Goal: Task Accomplishment & Management: Complete application form

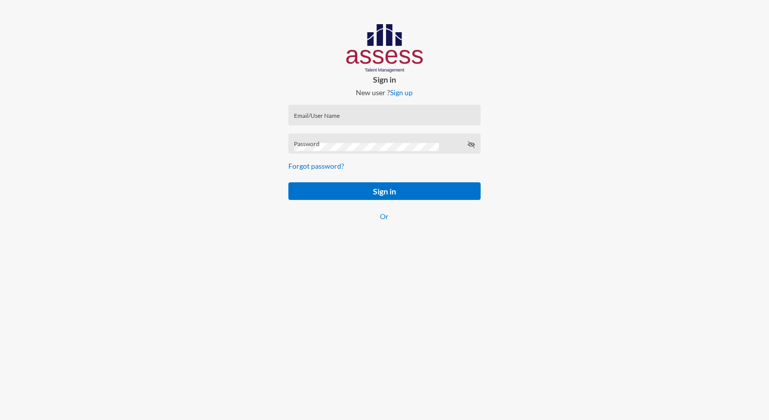
click at [339, 111] on div "Email/User Name" at bounding box center [384, 117] width 181 height 15
paste input "mhspl21426"
type input "mhspl21426"
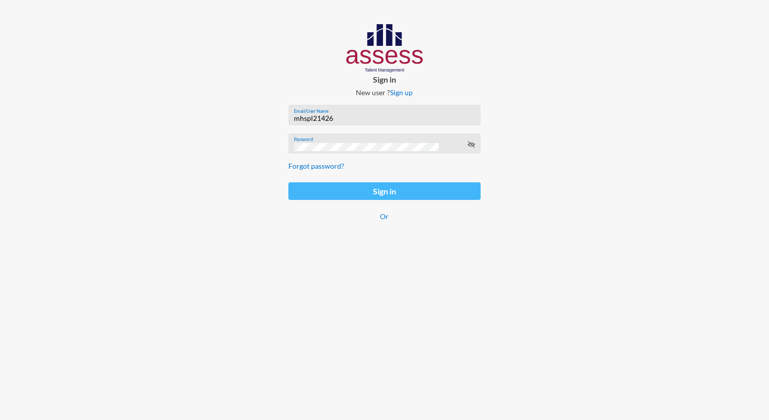
click at [368, 198] on button "Sign in" at bounding box center [384, 191] width 192 height 18
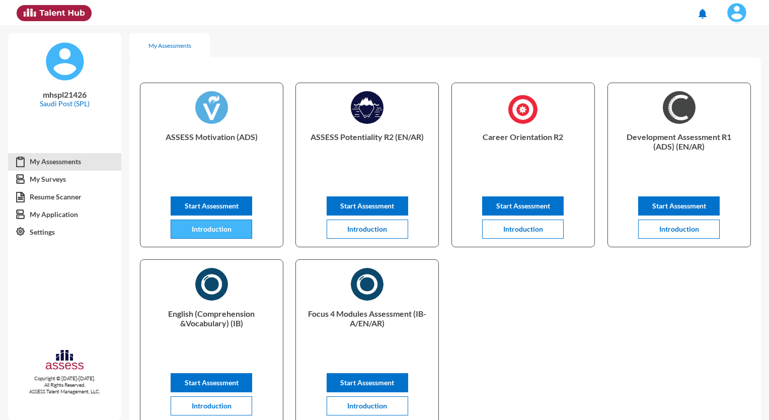
click at [212, 232] on span "Introduction" at bounding box center [212, 228] width 40 height 9
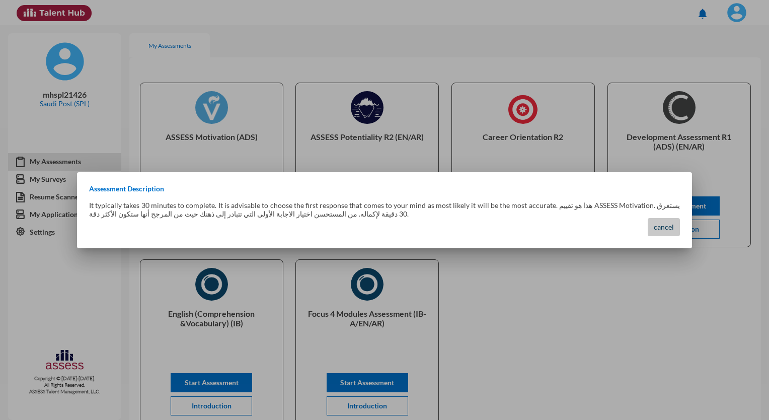
click at [662, 232] on button "cancel" at bounding box center [664, 227] width 32 height 18
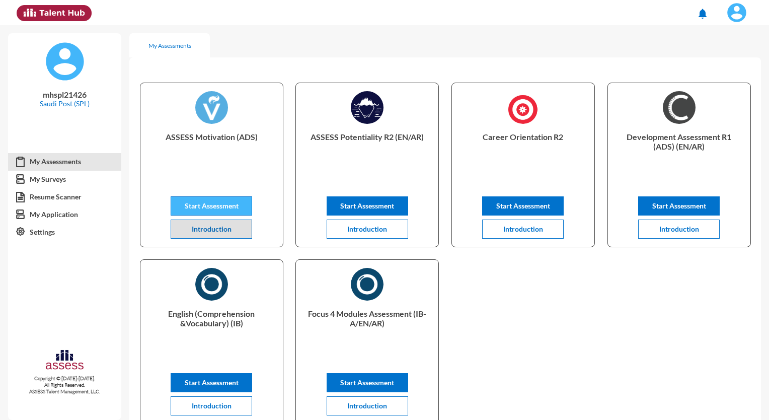
click at [215, 207] on span "Start Assessment" at bounding box center [212, 205] width 54 height 9
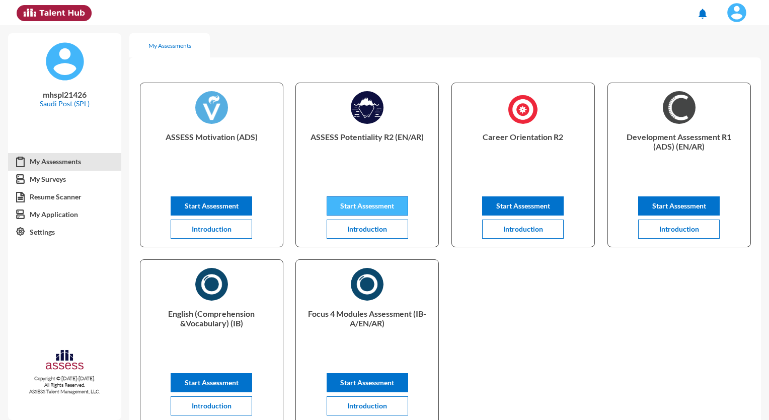
click at [366, 204] on span "Start Assessment" at bounding box center [367, 205] width 54 height 9
click at [520, 208] on span "Start Assessment" at bounding box center [523, 205] width 54 height 9
click at [686, 206] on span "Start Assessment" at bounding box center [679, 205] width 54 height 9
